Goal: Find specific page/section: Find specific page/section

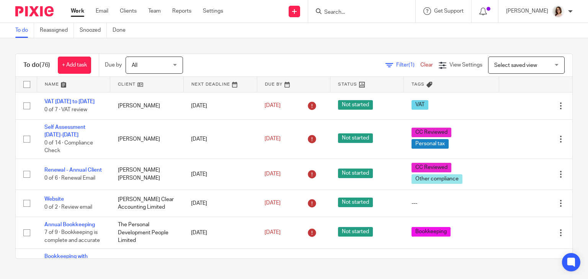
click at [330, 14] on input "Search" at bounding box center [357, 12] width 69 height 7
type input "britest"
click at [366, 29] on link at bounding box center [380, 33] width 117 height 18
